Goal: Information Seeking & Learning: Learn about a topic

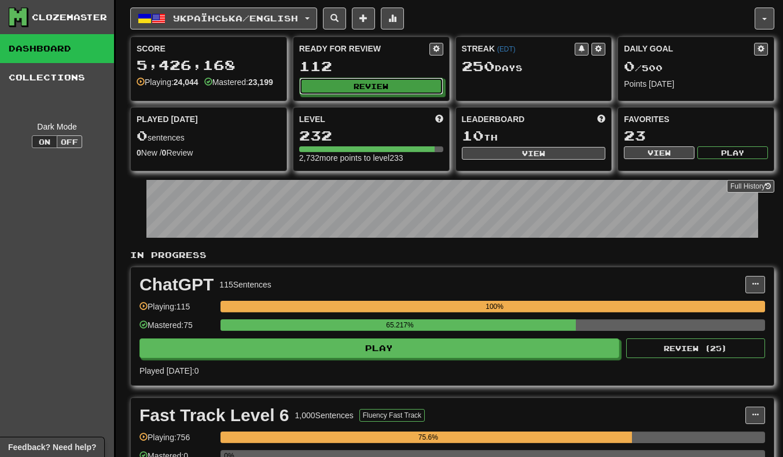
click at [426, 79] on button "Review" at bounding box center [371, 86] width 144 height 17
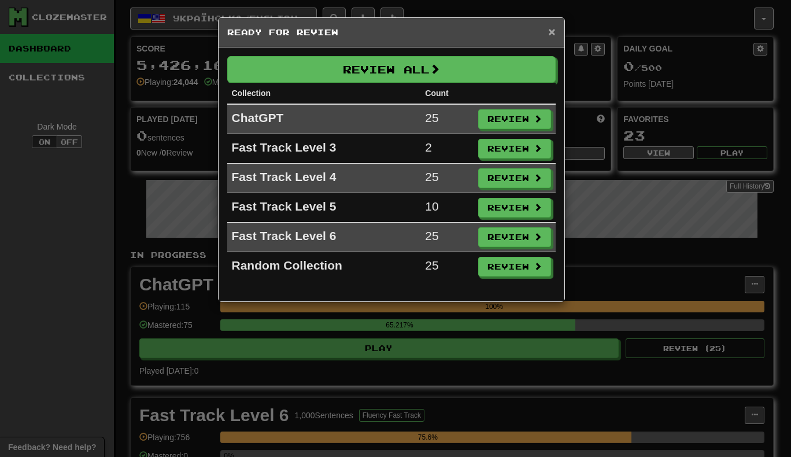
click at [552, 34] on span "×" at bounding box center [551, 31] width 7 height 13
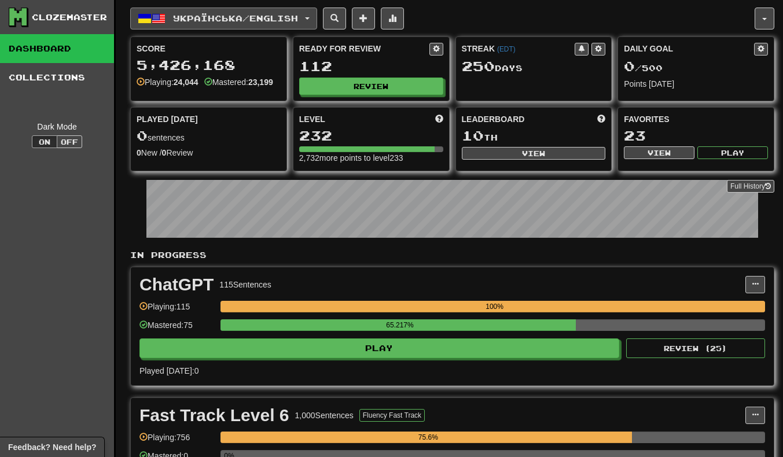
click at [259, 21] on span "Українська / English" at bounding box center [235, 18] width 125 height 10
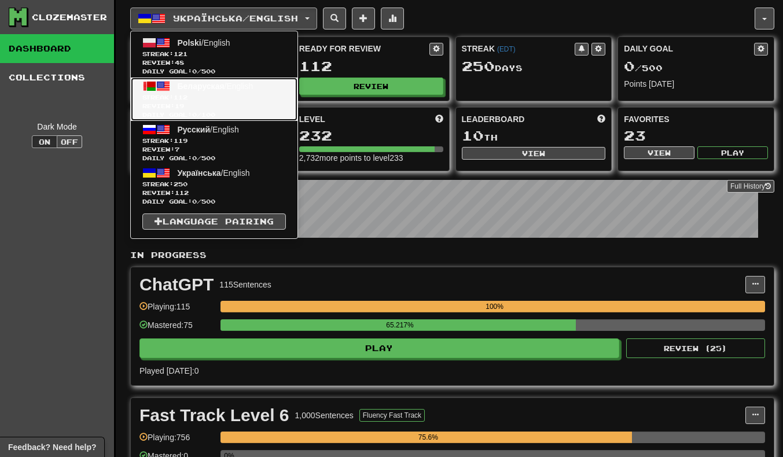
click at [253, 90] on span "Беларуская / English" at bounding box center [216, 86] width 76 height 9
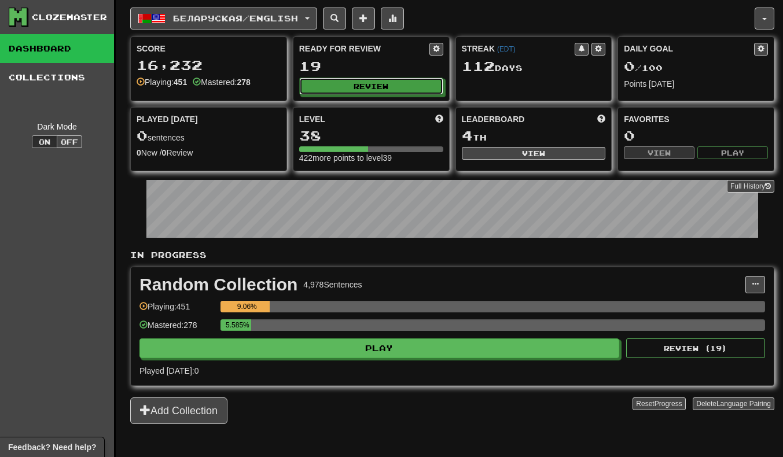
click at [390, 90] on button "Review" at bounding box center [371, 86] width 144 height 17
select select "**"
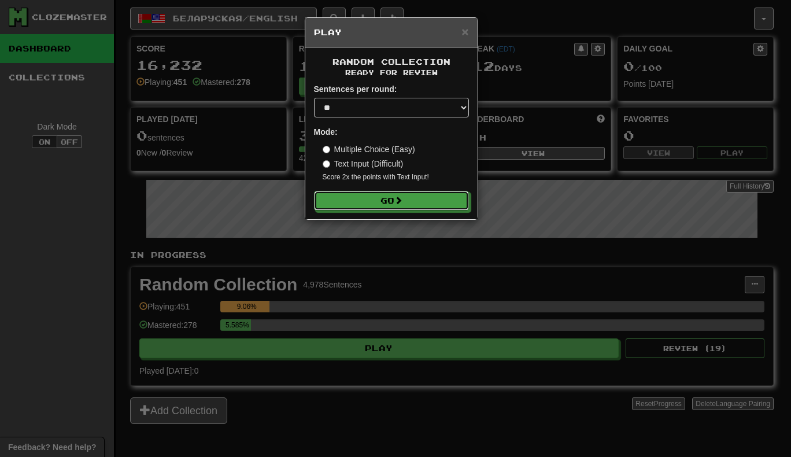
click at [425, 198] on button "Go" at bounding box center [391, 201] width 155 height 20
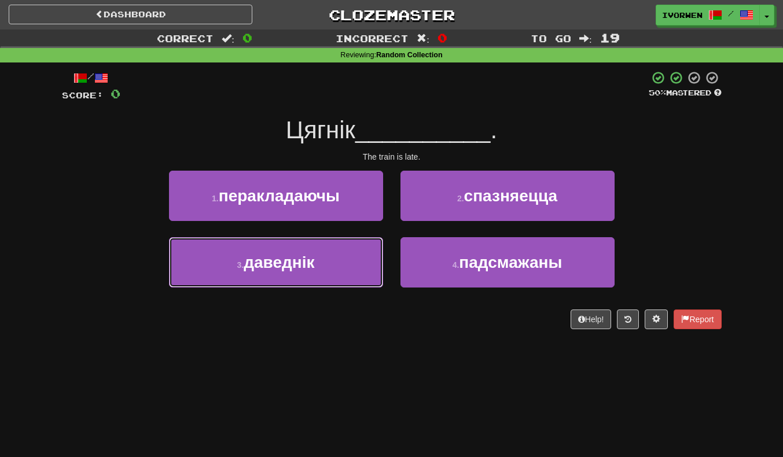
click at [326, 259] on button "3 . даведнік" at bounding box center [276, 262] width 214 height 50
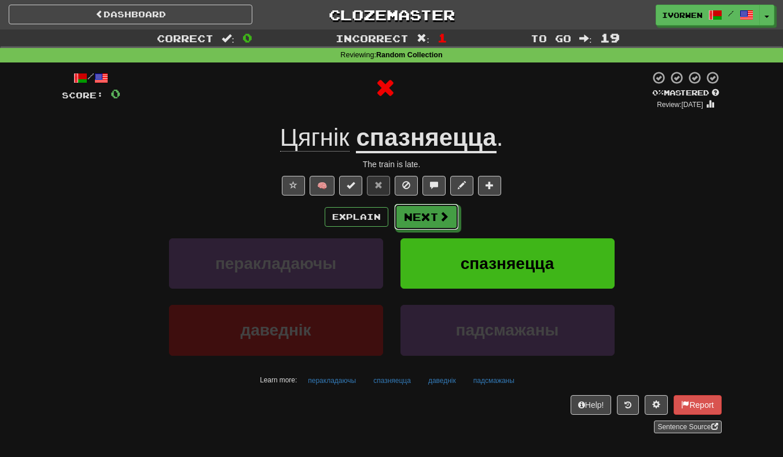
click at [425, 222] on button "Next" at bounding box center [426, 217] width 65 height 27
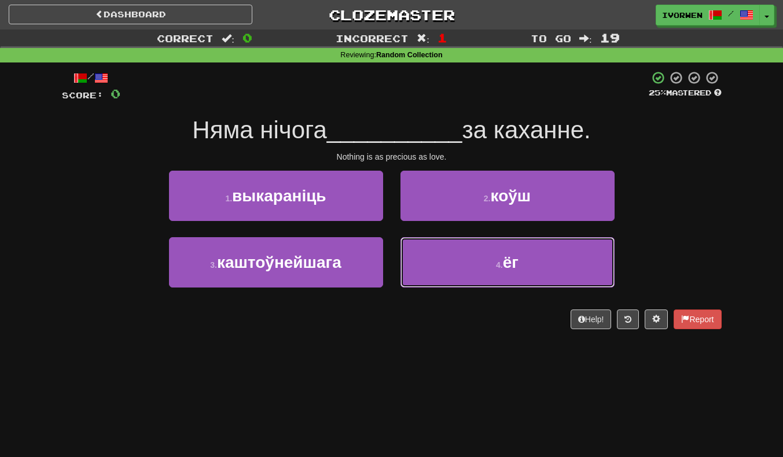
click at [473, 274] on button "4 . ёг" at bounding box center [507, 262] width 214 height 50
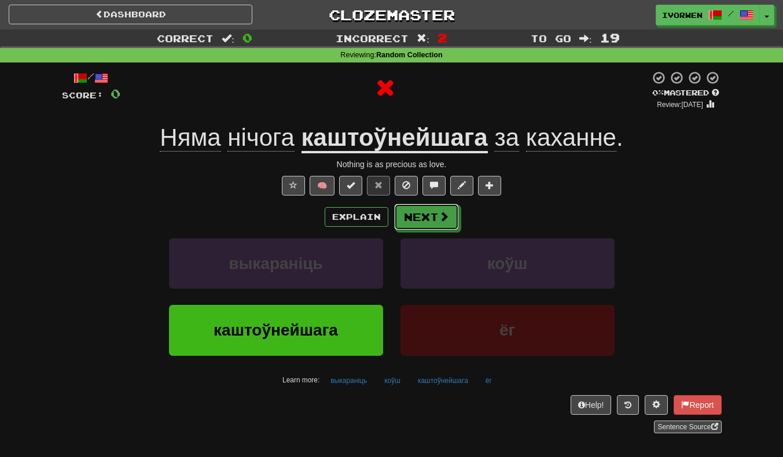
click at [425, 216] on button "Next" at bounding box center [426, 217] width 65 height 27
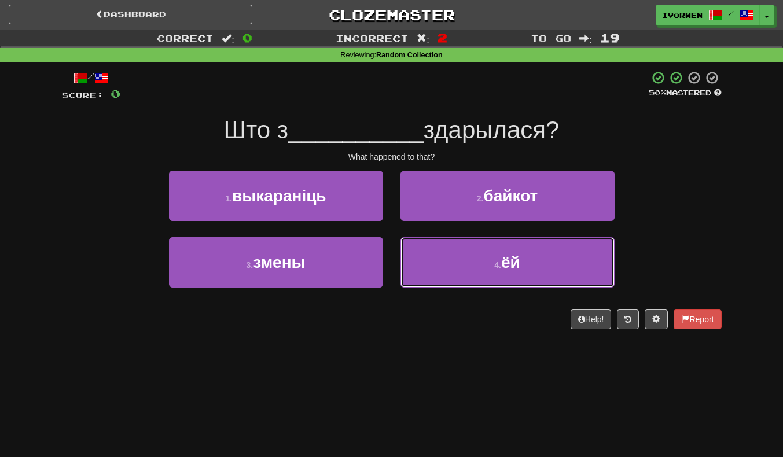
click at [496, 266] on small "4 ." at bounding box center [497, 264] width 7 height 9
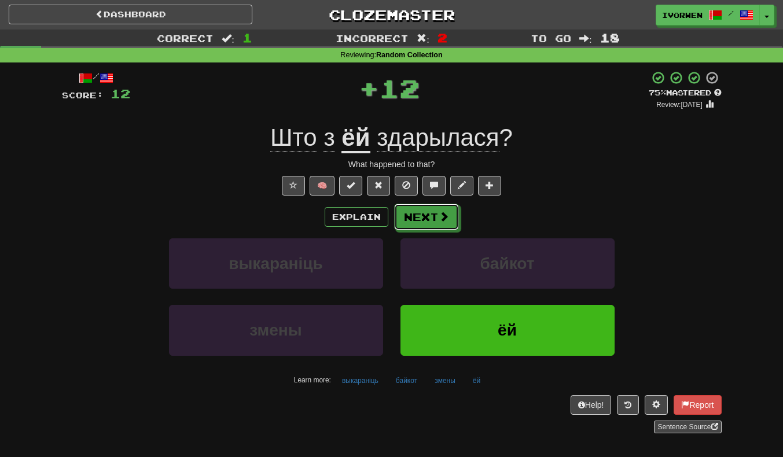
click at [437, 220] on button "Next" at bounding box center [426, 217] width 65 height 27
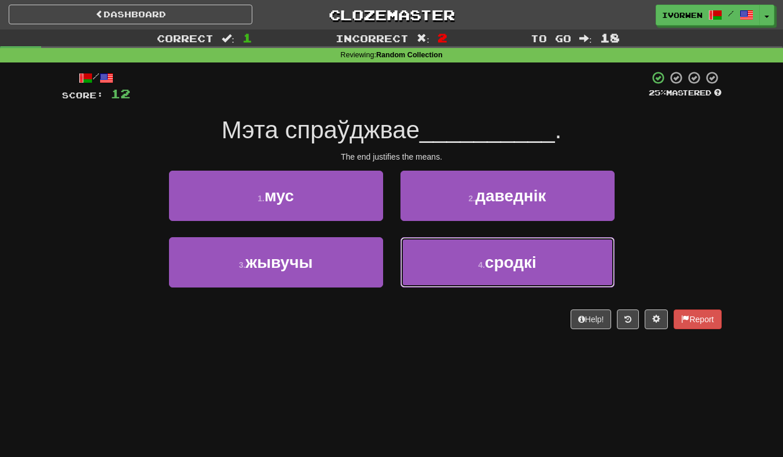
click at [578, 269] on button "4 . сродкі" at bounding box center [507, 262] width 214 height 50
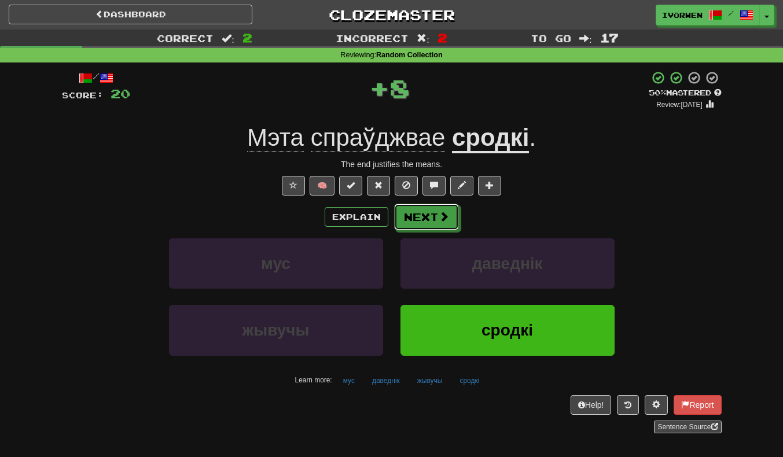
click at [440, 228] on button "Next" at bounding box center [426, 217] width 65 height 27
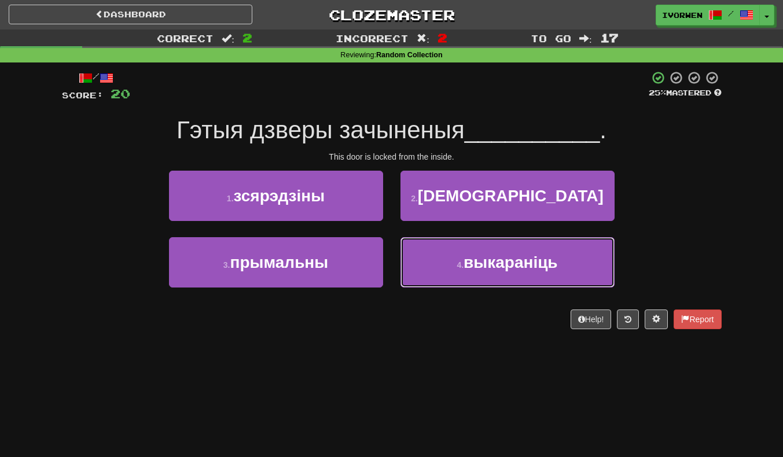
click at [580, 261] on button "4 . выкараніць" at bounding box center [507, 262] width 214 height 50
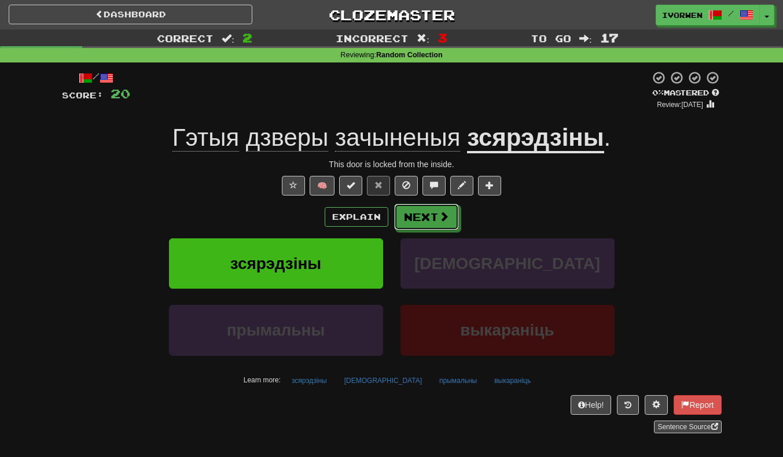
click at [443, 226] on button "Next" at bounding box center [426, 217] width 65 height 27
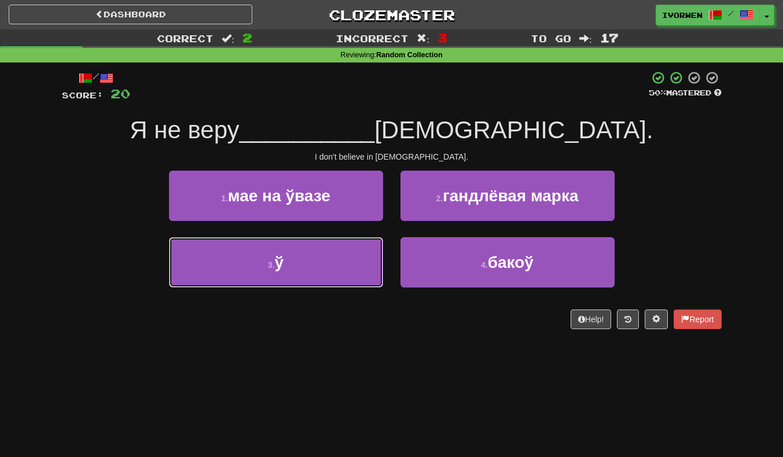
click at [211, 278] on button "3 . ў" at bounding box center [276, 262] width 214 height 50
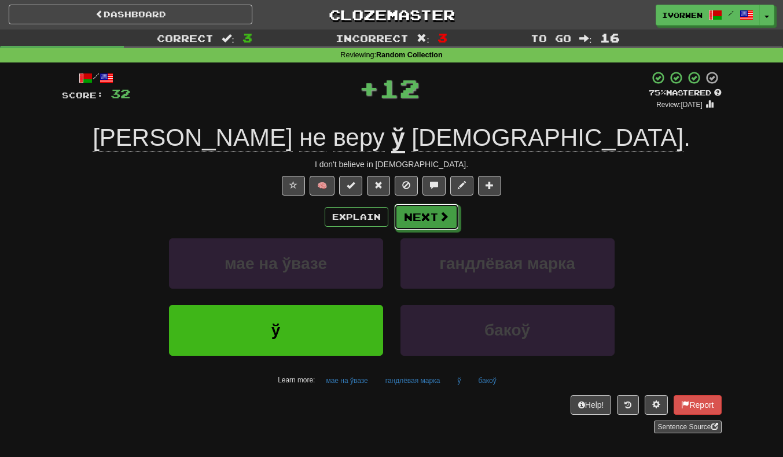
click at [430, 217] on button "Next" at bounding box center [426, 217] width 65 height 27
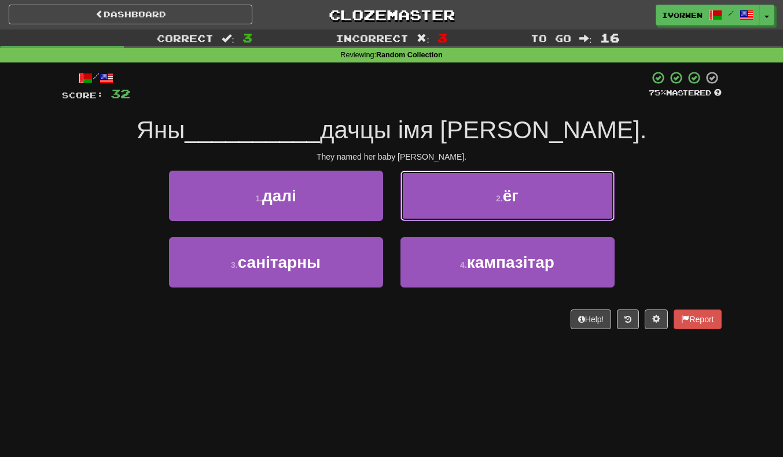
click at [584, 200] on button "2 . ёг" at bounding box center [507, 196] width 214 height 50
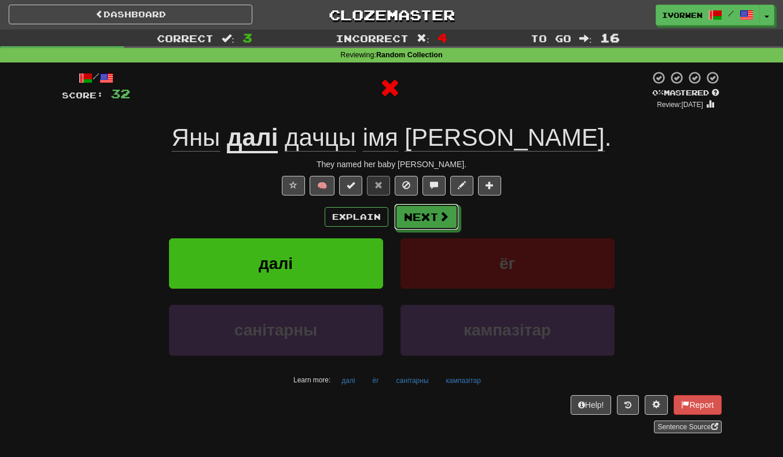
click at [449, 219] on button "Next" at bounding box center [426, 217] width 65 height 27
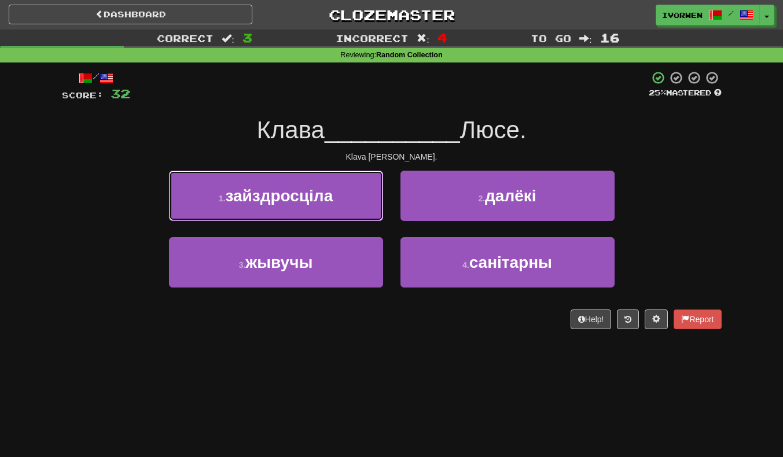
click at [219, 194] on small "1 ." at bounding box center [222, 198] width 7 height 9
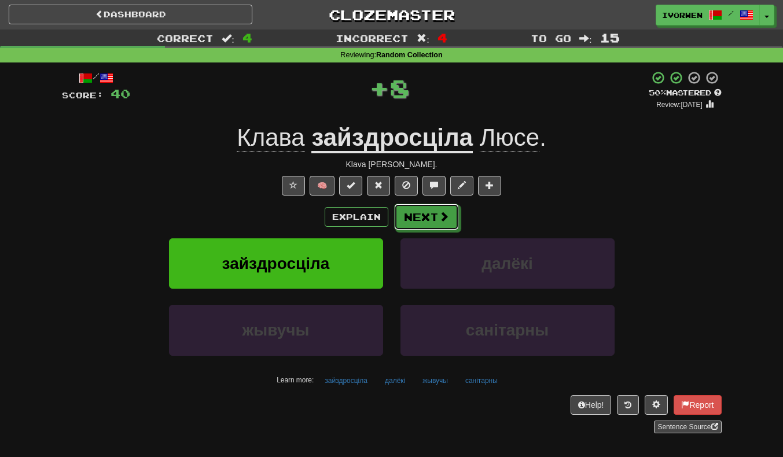
click at [433, 224] on button "Next" at bounding box center [426, 217] width 65 height 27
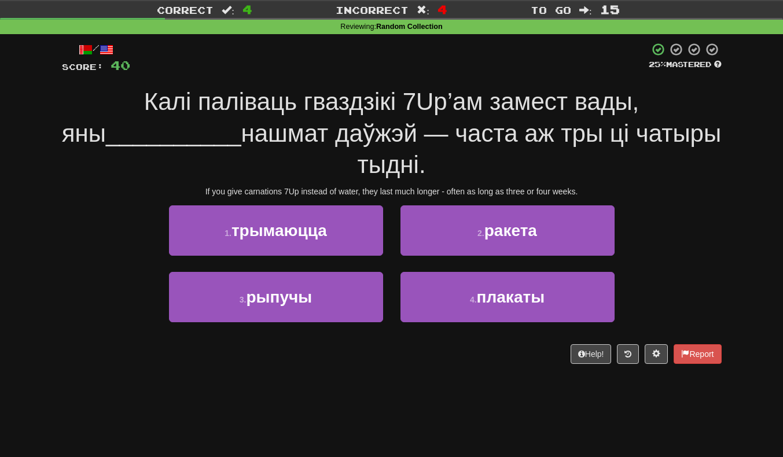
scroll to position [39, 0]
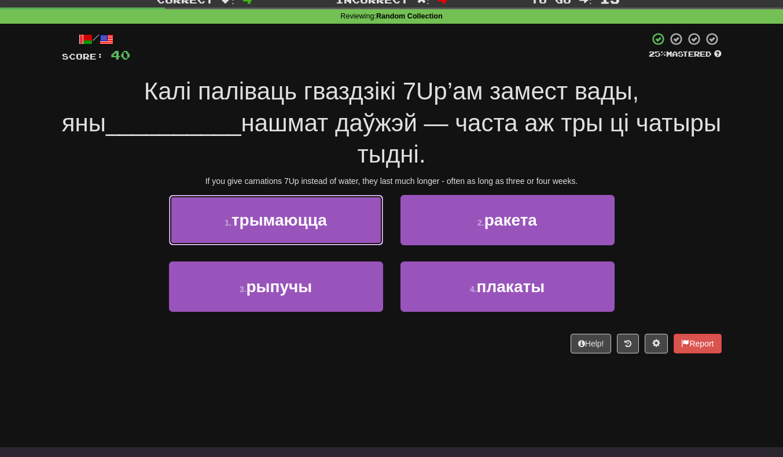
click at [311, 241] on button "1 . трымаюцца" at bounding box center [276, 220] width 214 height 50
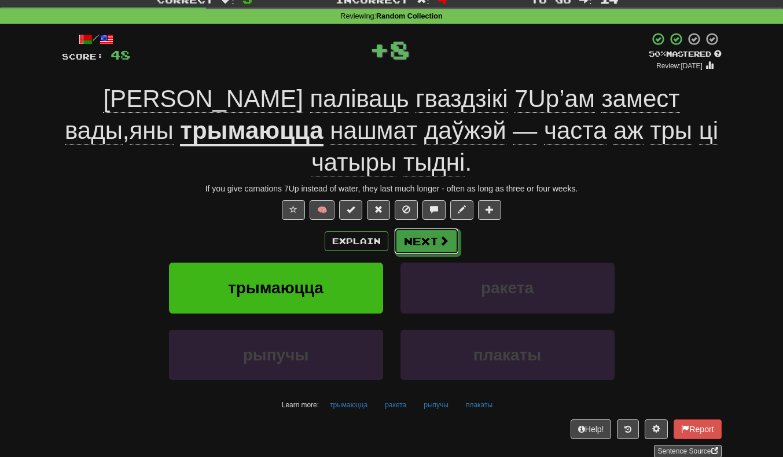
click at [440, 253] on button "Next" at bounding box center [426, 241] width 65 height 27
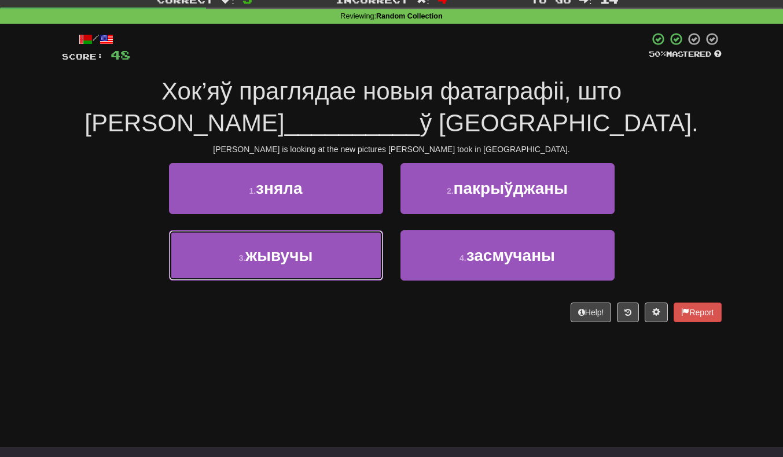
click at [231, 263] on button "3 . жывучы" at bounding box center [276, 255] width 214 height 50
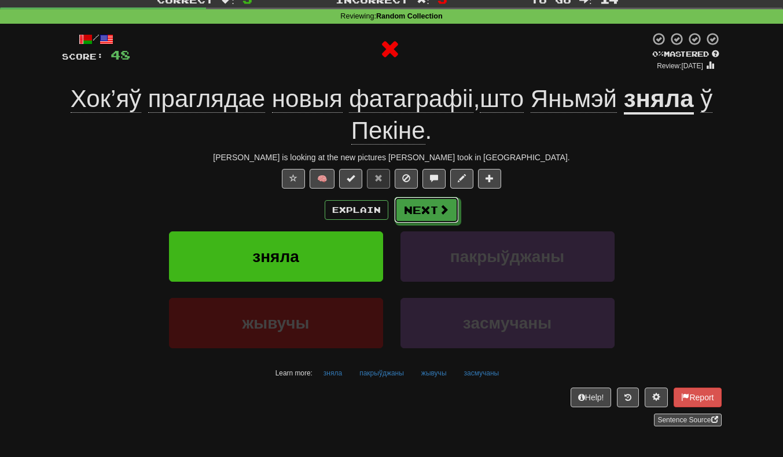
click at [422, 205] on button "Next" at bounding box center [426, 210] width 65 height 27
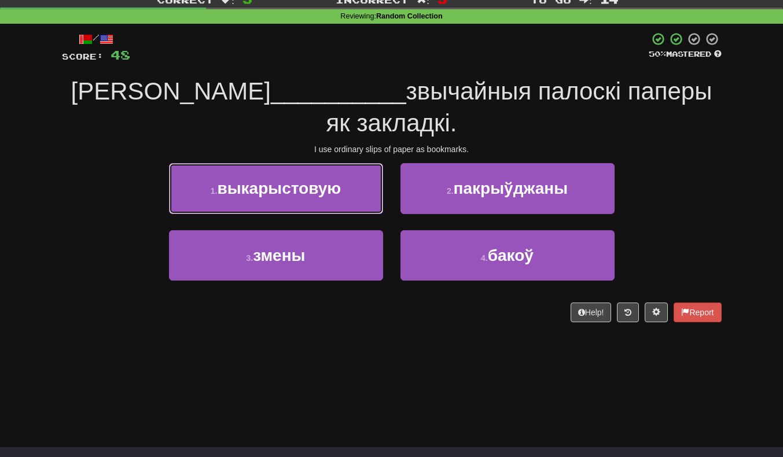
click at [279, 163] on button "1 . выкарыстовую" at bounding box center [276, 188] width 214 height 50
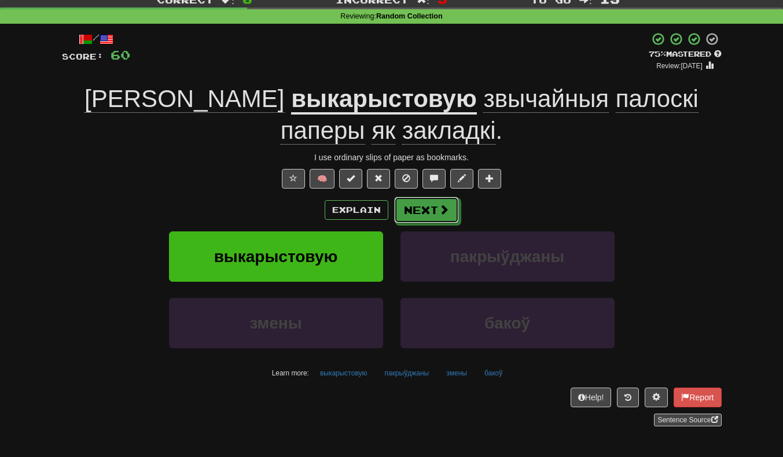
click at [431, 218] on button "Next" at bounding box center [426, 210] width 65 height 27
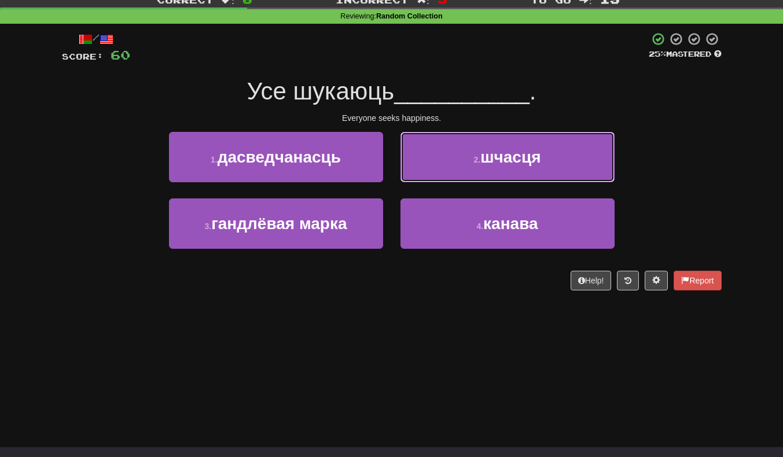
click at [543, 157] on button "2 . шчасця" at bounding box center [507, 157] width 214 height 50
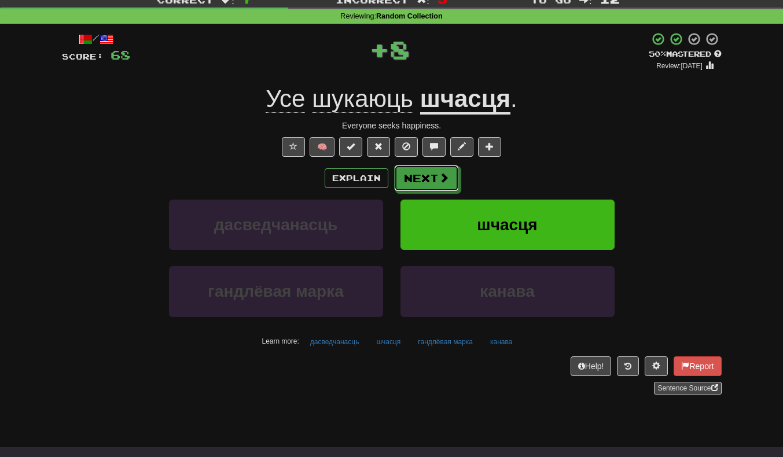
click at [433, 182] on button "Next" at bounding box center [426, 178] width 65 height 27
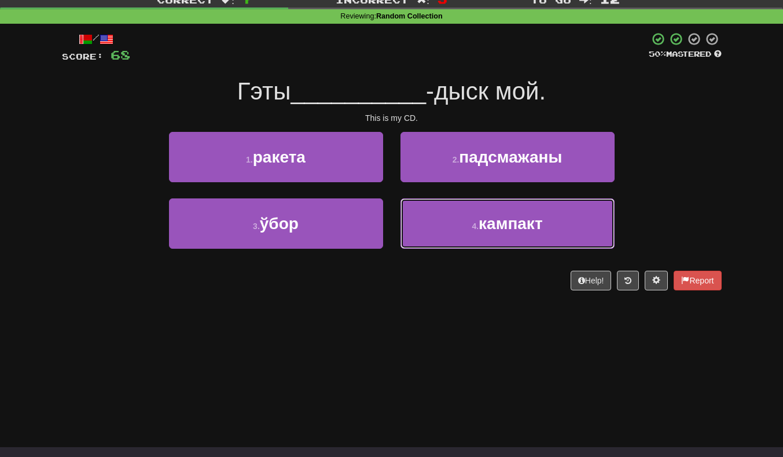
click at [526, 221] on span "кампакт" at bounding box center [510, 224] width 64 height 18
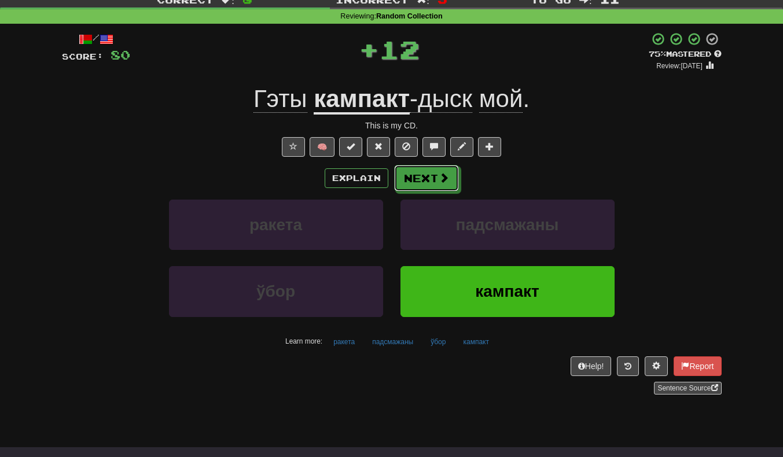
click at [436, 177] on button "Next" at bounding box center [426, 178] width 65 height 27
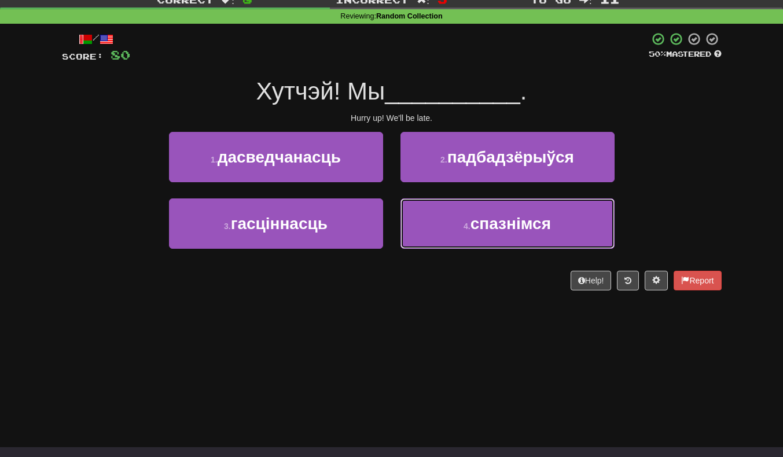
click at [563, 228] on button "4 . спазнімся" at bounding box center [507, 223] width 214 height 50
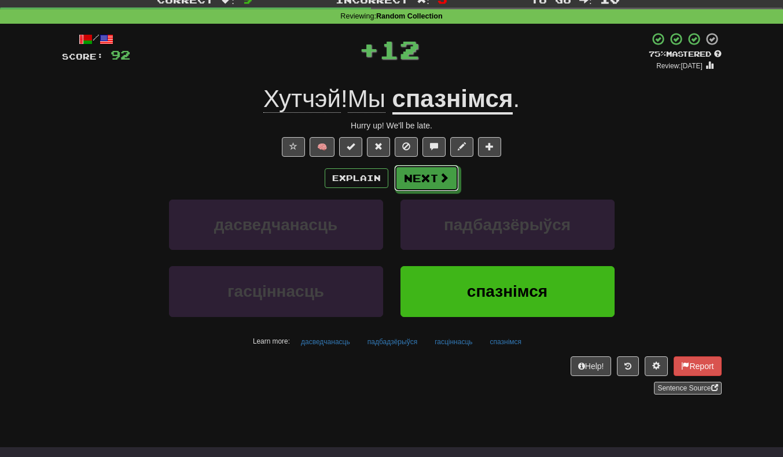
click at [432, 175] on button "Next" at bounding box center [426, 178] width 65 height 27
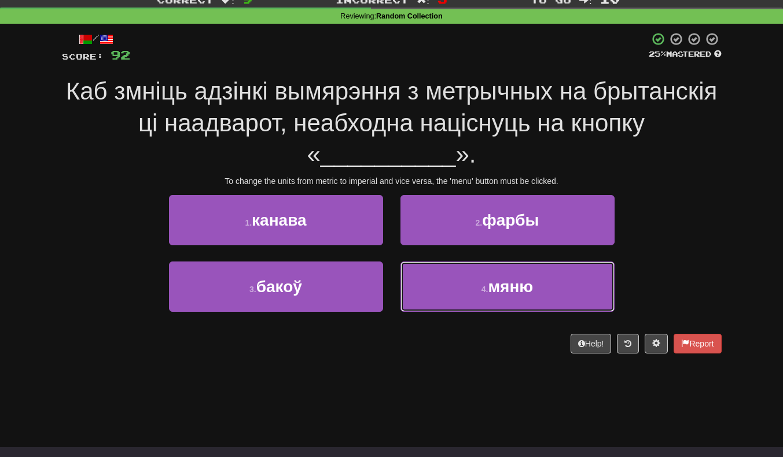
click at [465, 305] on button "4 . мяню" at bounding box center [507, 286] width 214 height 50
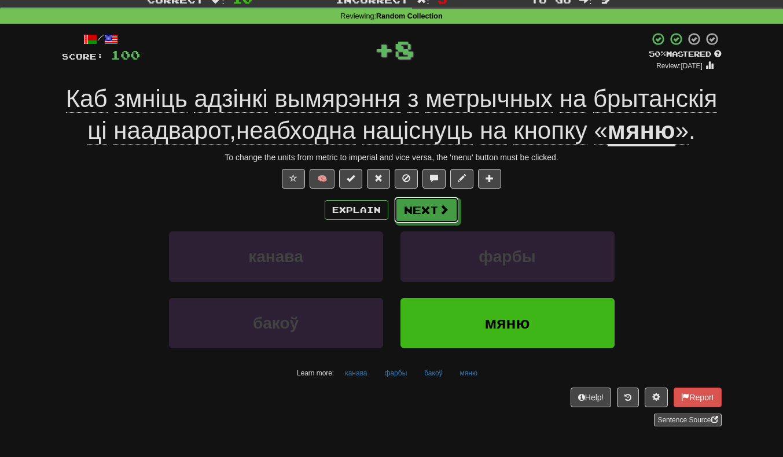
click at [425, 204] on button "Next" at bounding box center [426, 210] width 65 height 27
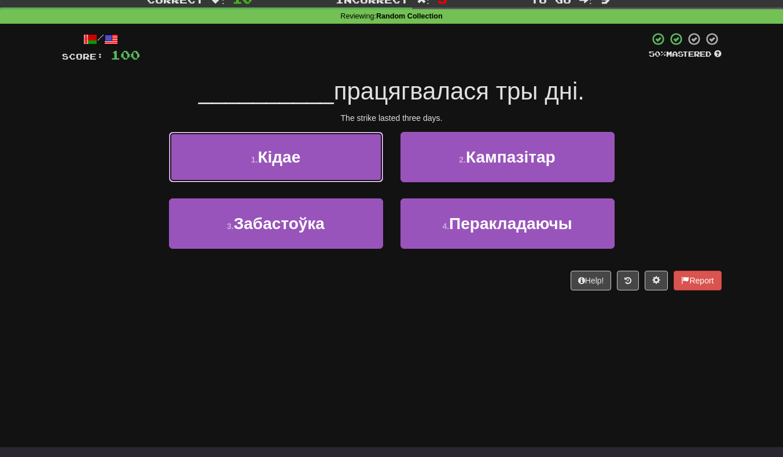
click at [227, 165] on button "1 . Кідае" at bounding box center [276, 157] width 214 height 50
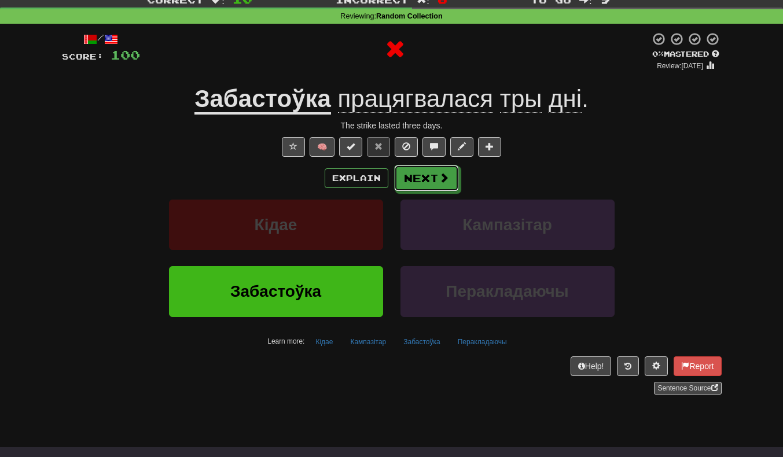
click at [432, 176] on button "Next" at bounding box center [426, 178] width 65 height 27
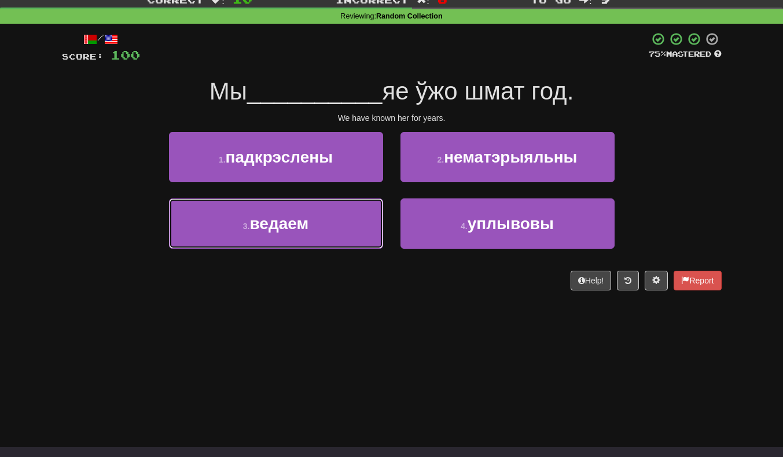
click at [283, 230] on span "ведаем" at bounding box center [279, 224] width 59 height 18
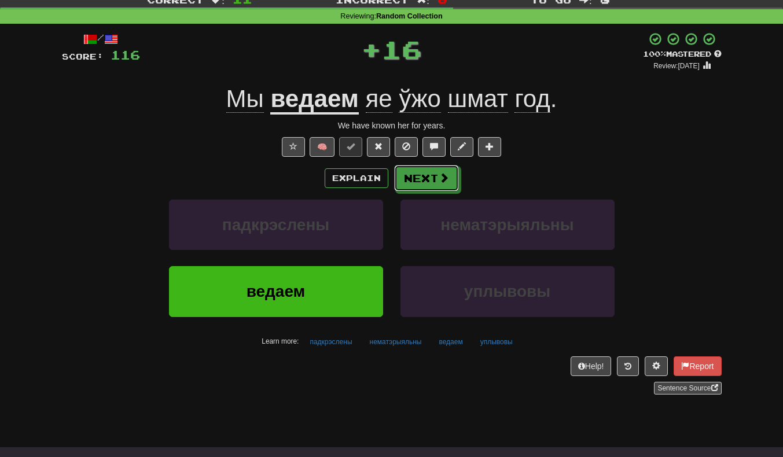
click at [434, 175] on button "Next" at bounding box center [426, 178] width 65 height 27
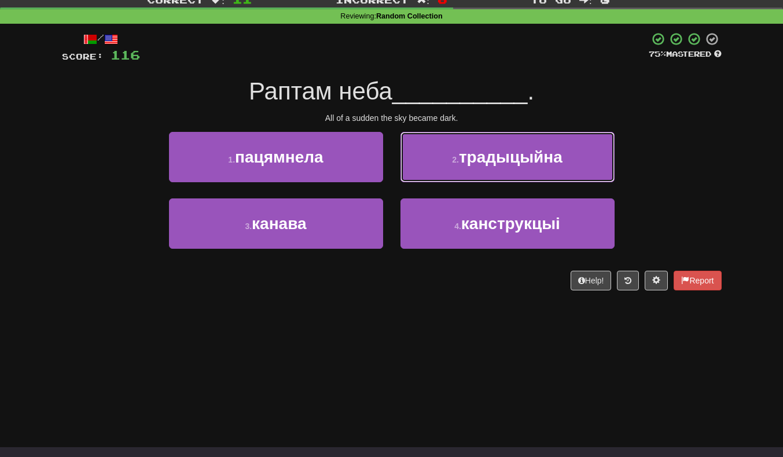
click at [438, 168] on button "2 . традыцыйна" at bounding box center [507, 157] width 214 height 50
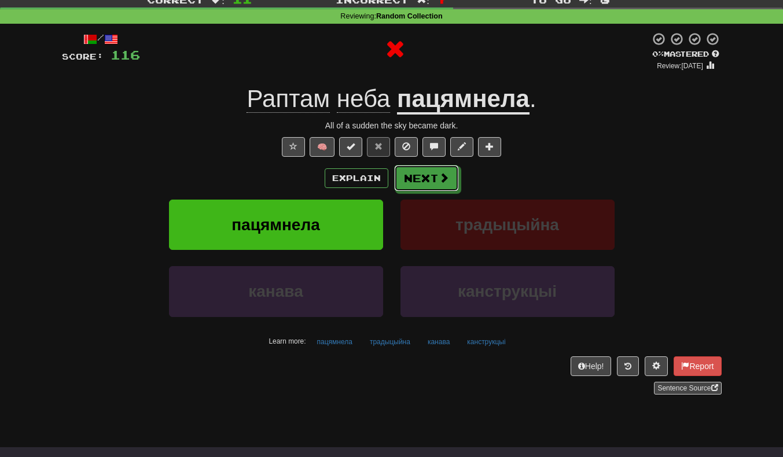
click at [438, 182] on span at bounding box center [443, 177] width 10 height 10
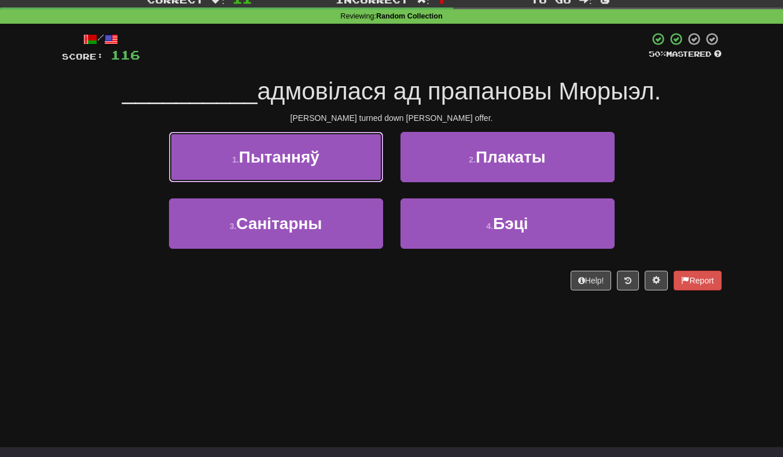
click at [242, 146] on button "1 . Пытанняў" at bounding box center [276, 157] width 214 height 50
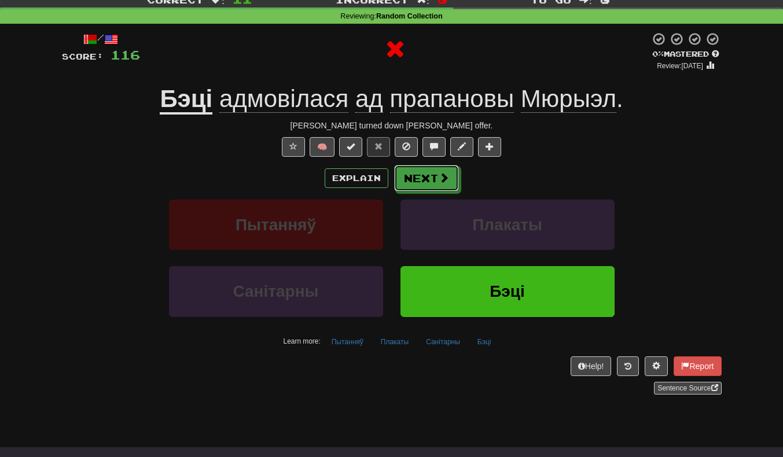
click at [427, 182] on button "Next" at bounding box center [426, 178] width 65 height 27
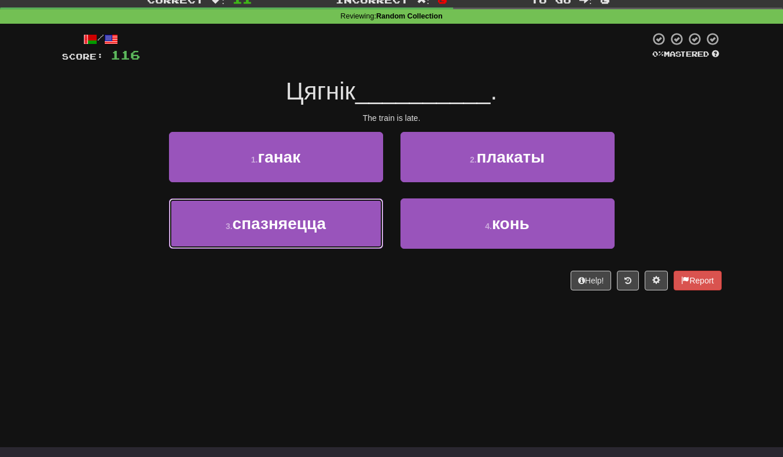
click at [231, 228] on small "3 ." at bounding box center [229, 226] width 7 height 9
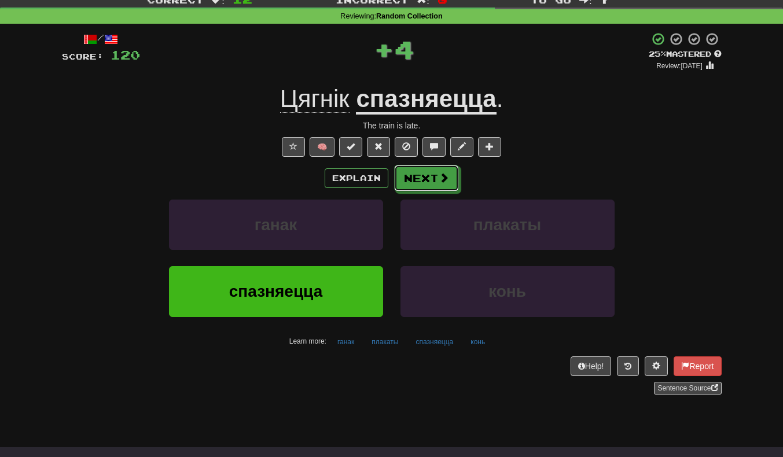
click at [423, 188] on button "Next" at bounding box center [426, 178] width 65 height 27
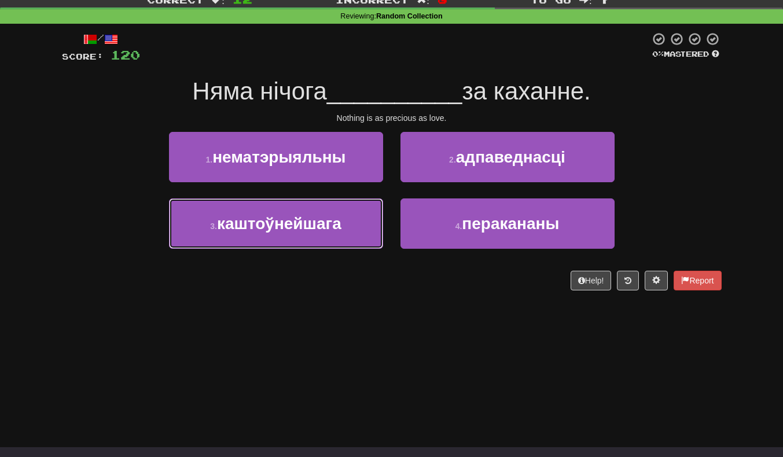
click at [308, 232] on span "каштоўнейшага" at bounding box center [279, 224] width 124 height 18
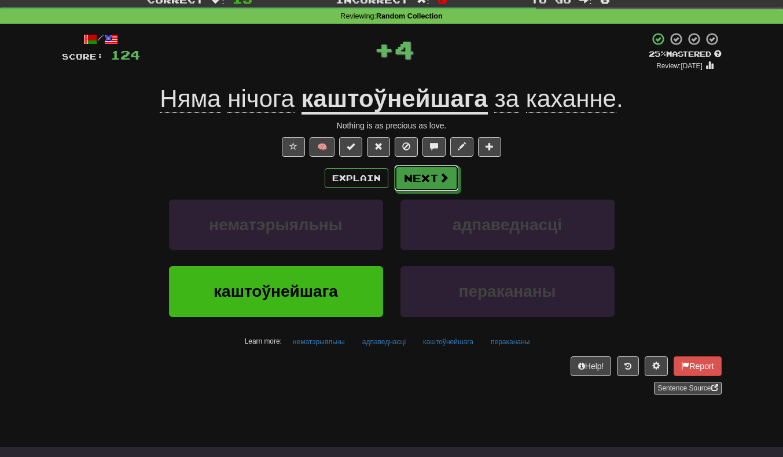
click at [430, 183] on button "Next" at bounding box center [426, 178] width 65 height 27
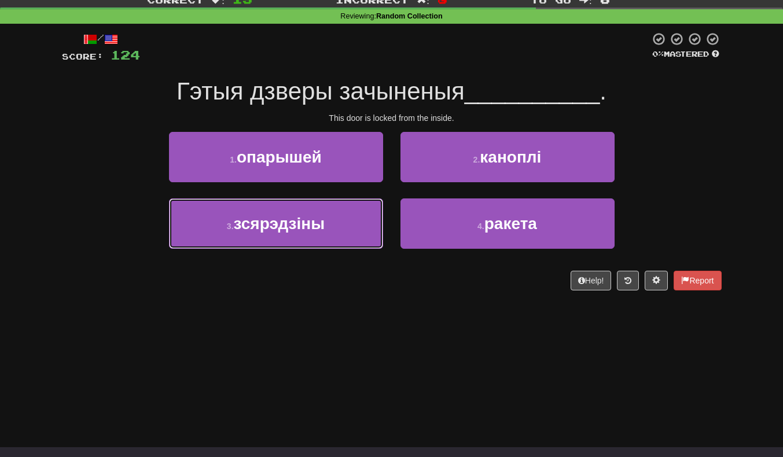
click at [331, 246] on button "3 . зсярэдзіны" at bounding box center [276, 223] width 214 height 50
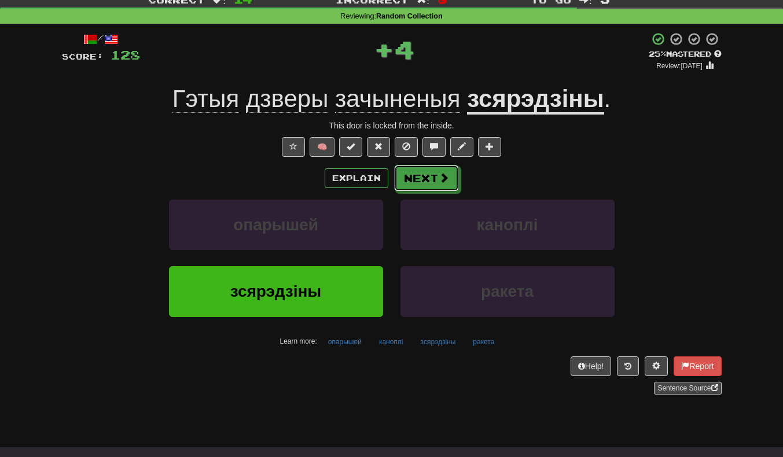
click at [444, 191] on button "Next" at bounding box center [426, 178] width 65 height 27
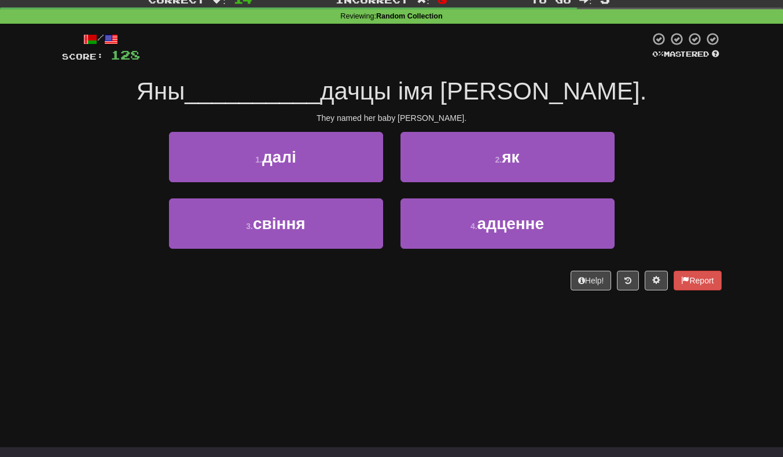
scroll to position [0, 0]
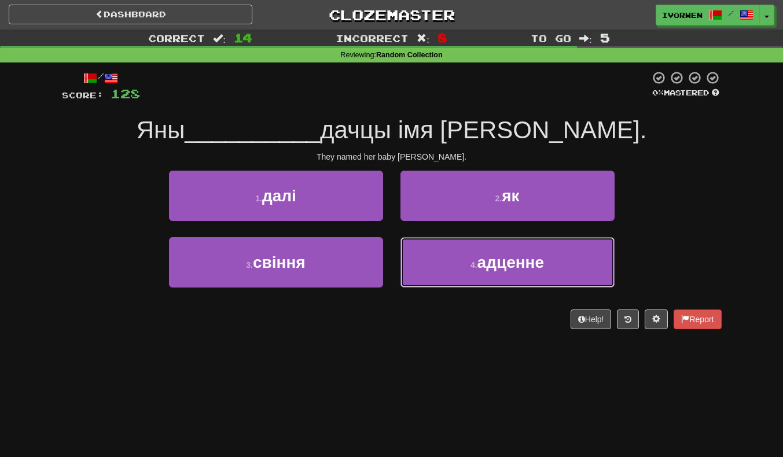
click at [467, 255] on button "4 . адценне" at bounding box center [507, 262] width 214 height 50
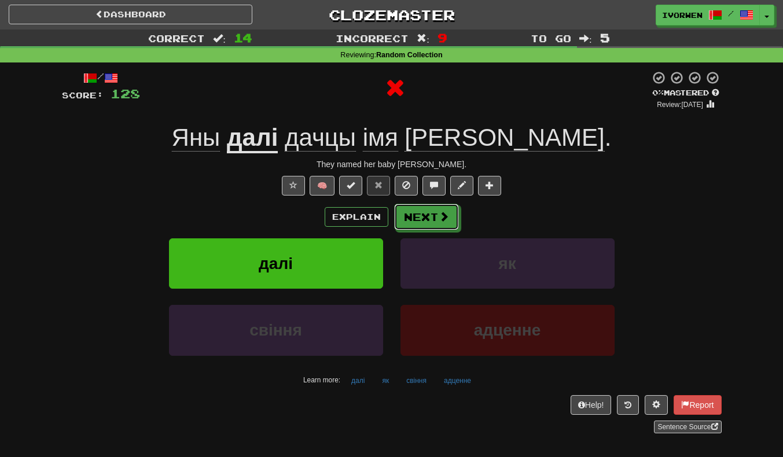
click at [431, 215] on button "Next" at bounding box center [426, 217] width 65 height 27
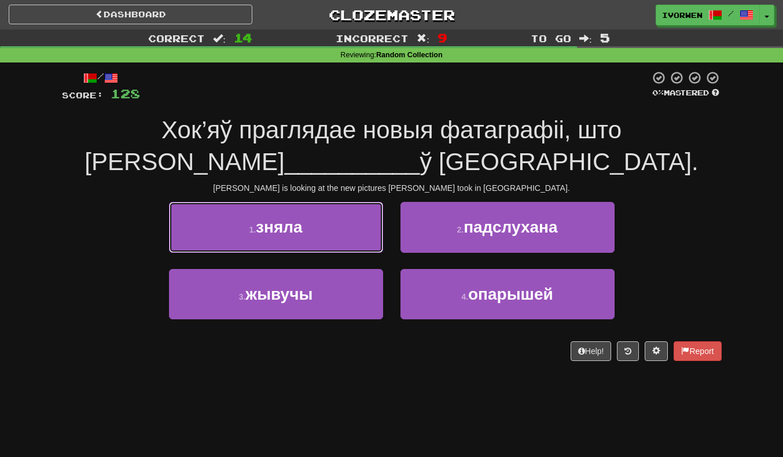
click at [218, 230] on button "1 . зняла" at bounding box center [276, 227] width 214 height 50
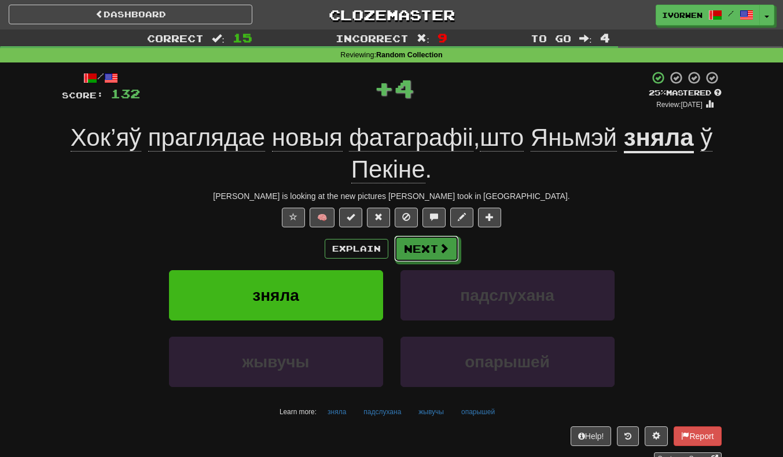
click at [438, 244] on span at bounding box center [443, 248] width 10 height 10
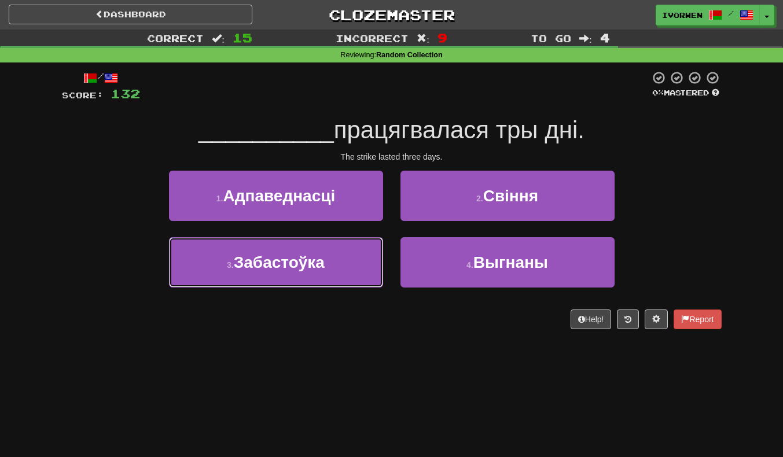
click at [211, 281] on button "3 . Забастоўка" at bounding box center [276, 262] width 214 height 50
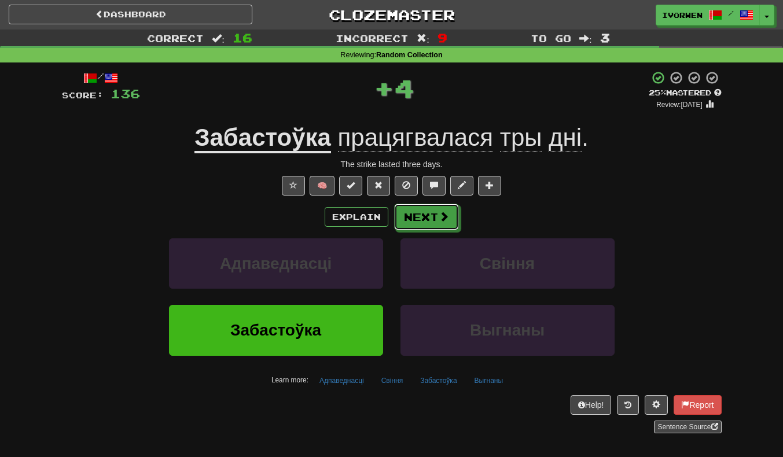
click at [430, 221] on button "Next" at bounding box center [426, 217] width 65 height 27
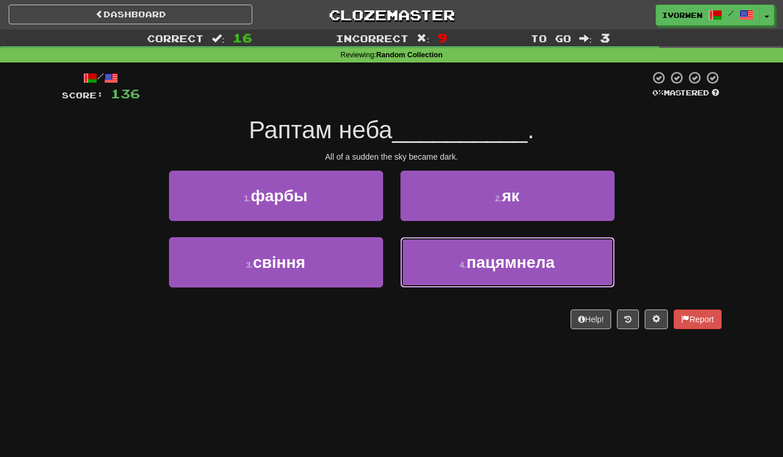
click at [459, 268] on small "4 ." at bounding box center [462, 264] width 7 height 9
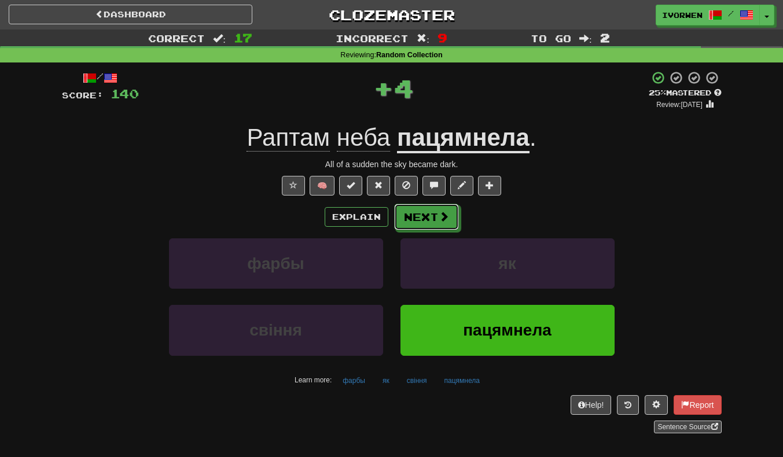
click at [432, 219] on button "Next" at bounding box center [426, 217] width 65 height 27
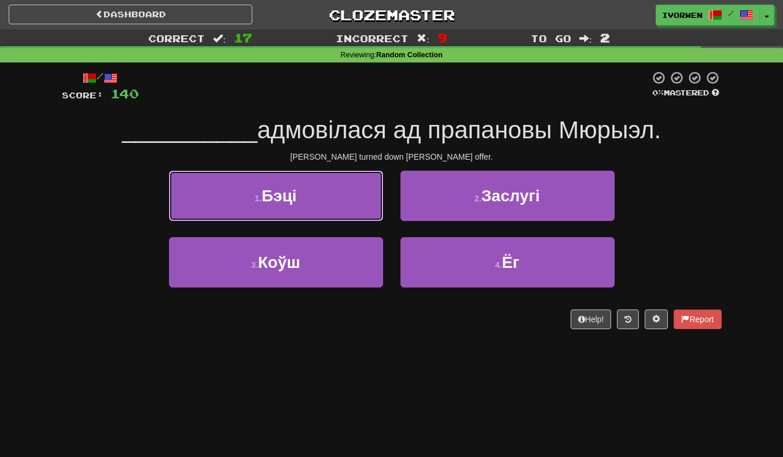
click at [276, 214] on button "1 . Бэці" at bounding box center [276, 196] width 214 height 50
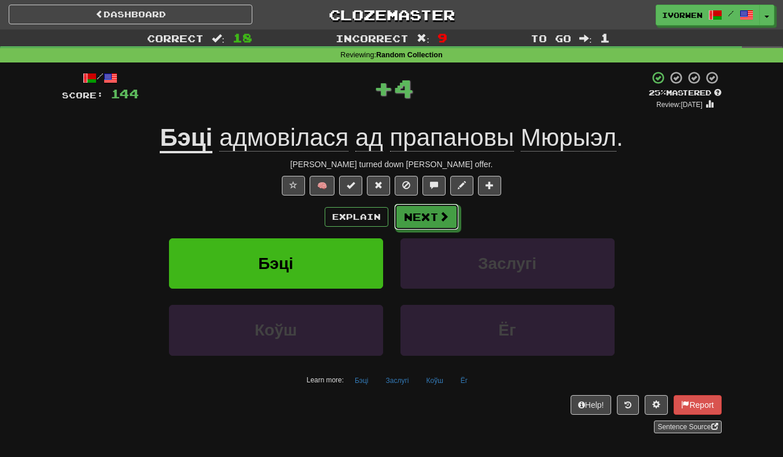
click at [430, 227] on button "Next" at bounding box center [426, 217] width 65 height 27
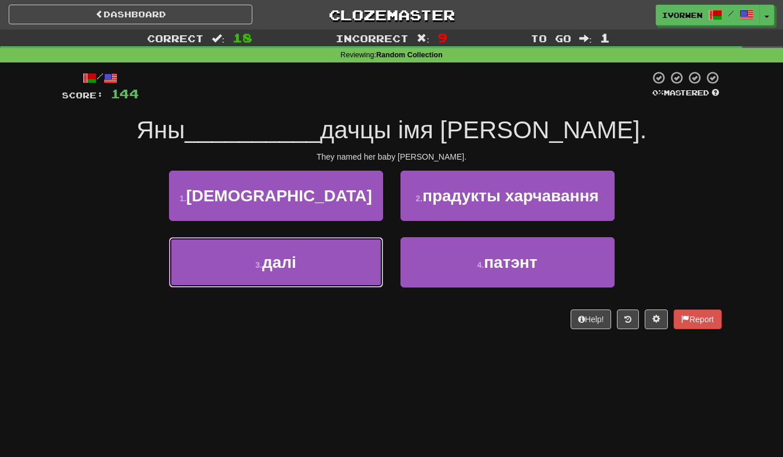
click at [283, 269] on span "далі" at bounding box center [279, 262] width 34 height 18
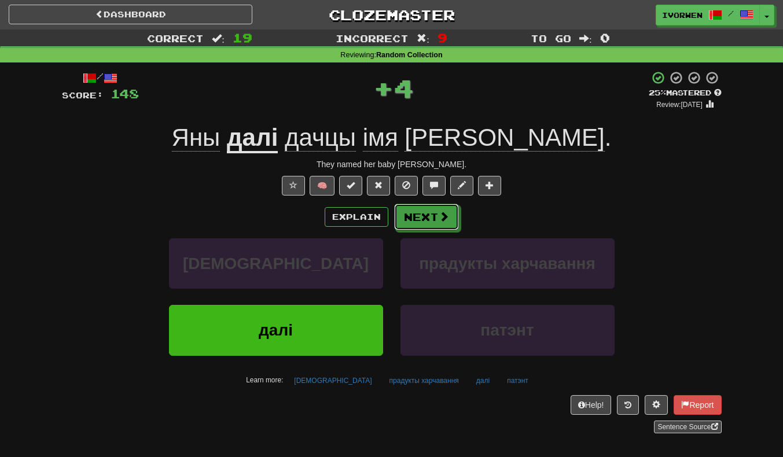
click at [433, 217] on button "Next" at bounding box center [426, 217] width 65 height 27
